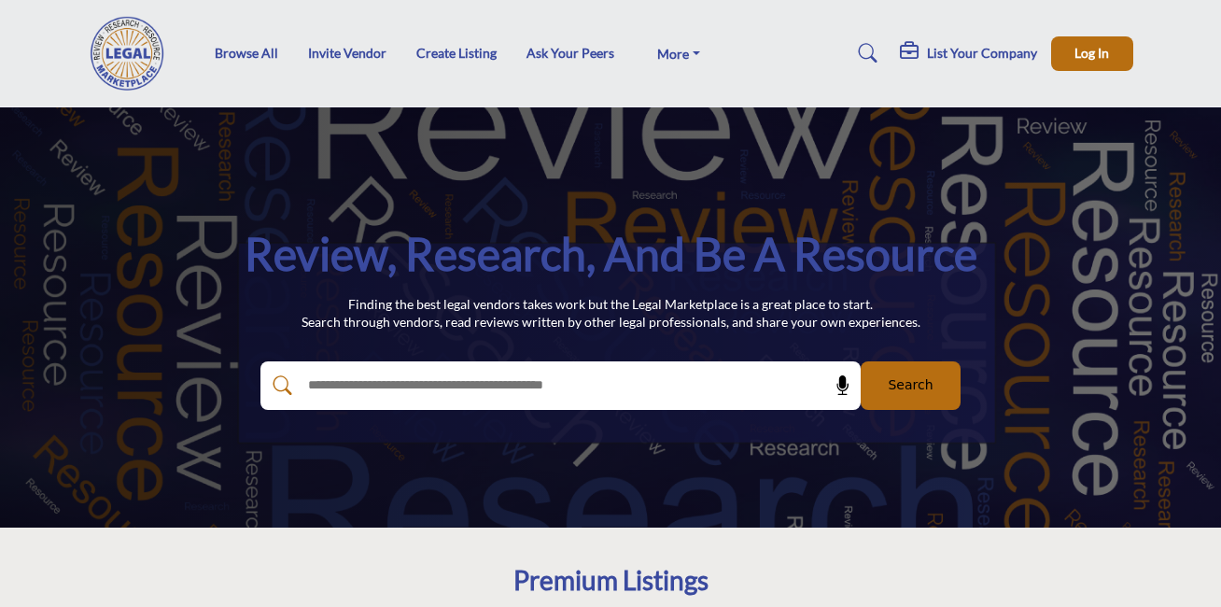
click at [613, 383] on input "text" at bounding box center [520, 385] width 445 height 28
type input "********"
click at [861, 361] on button "Search" at bounding box center [911, 385] width 100 height 49
